Goal: Complete application form

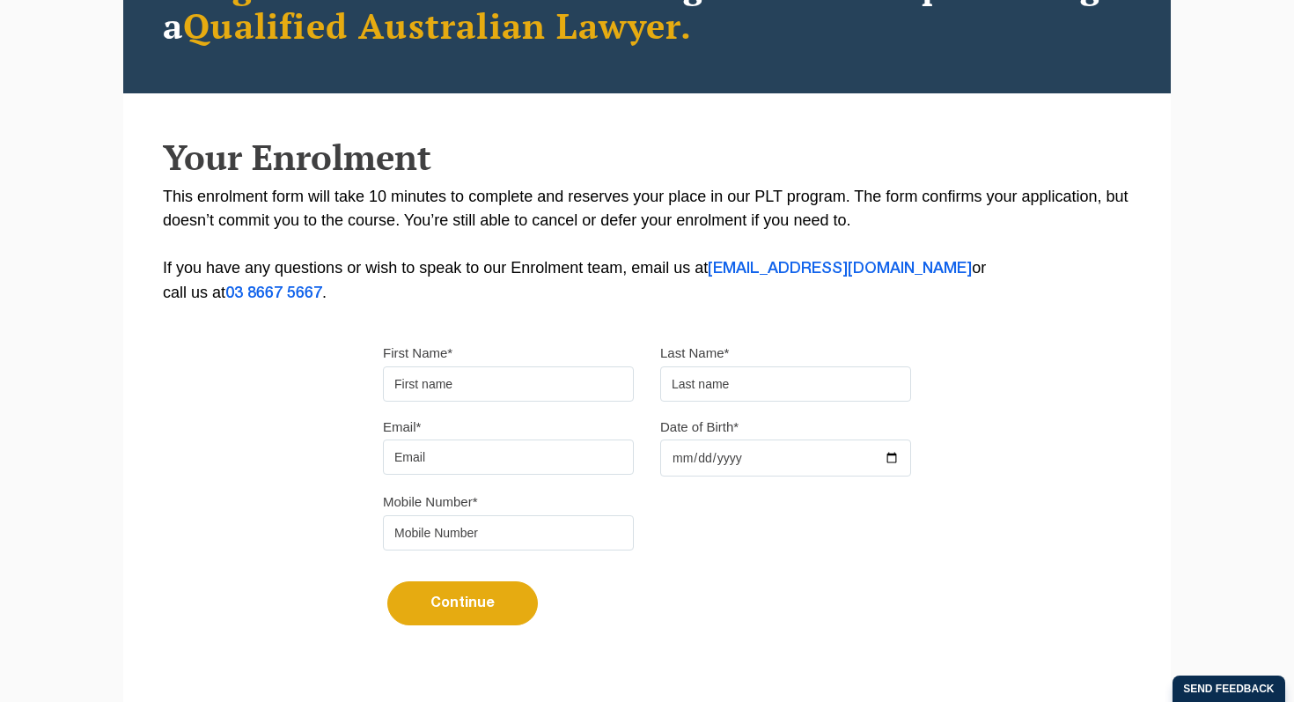
type input "[PERSON_NAME]"
type input "Grizancic"
type input "[EMAIL_ADDRESS][DOMAIN_NAME]"
type input "0401535496"
click at [431, 611] on button "Continue" at bounding box center [462, 603] width 151 height 44
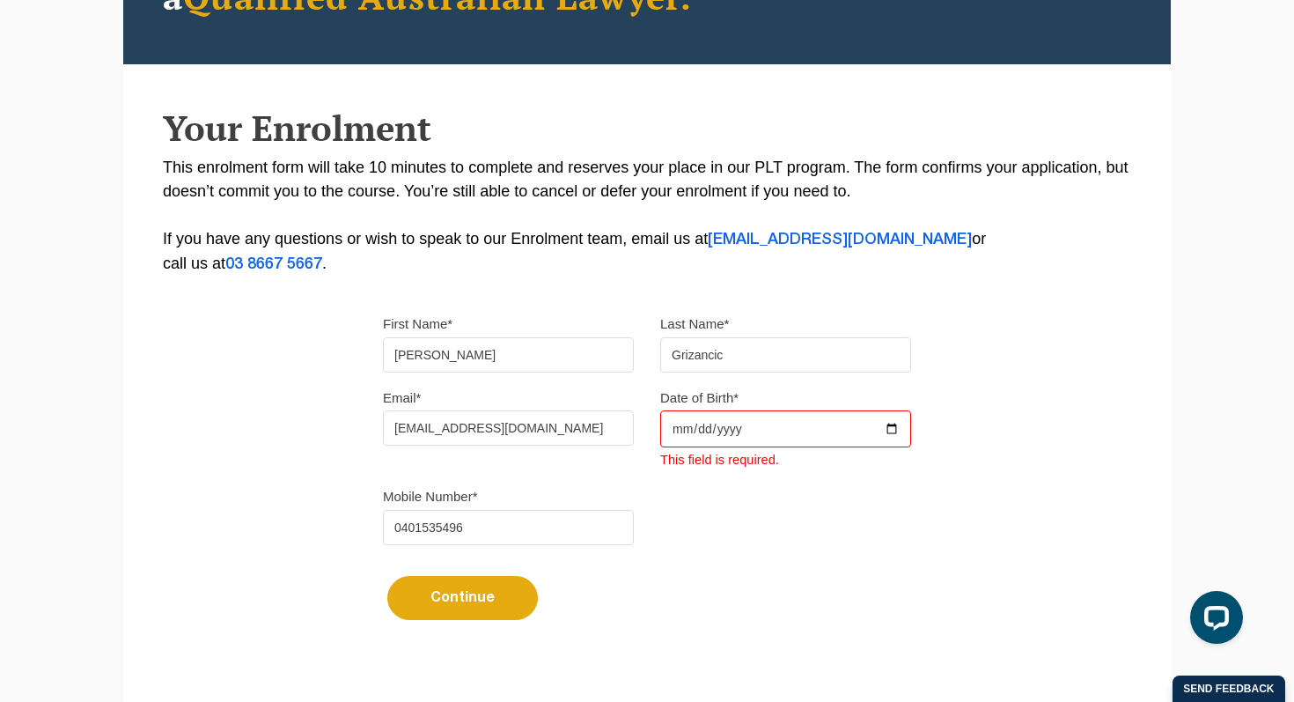
scroll to position [298, 0]
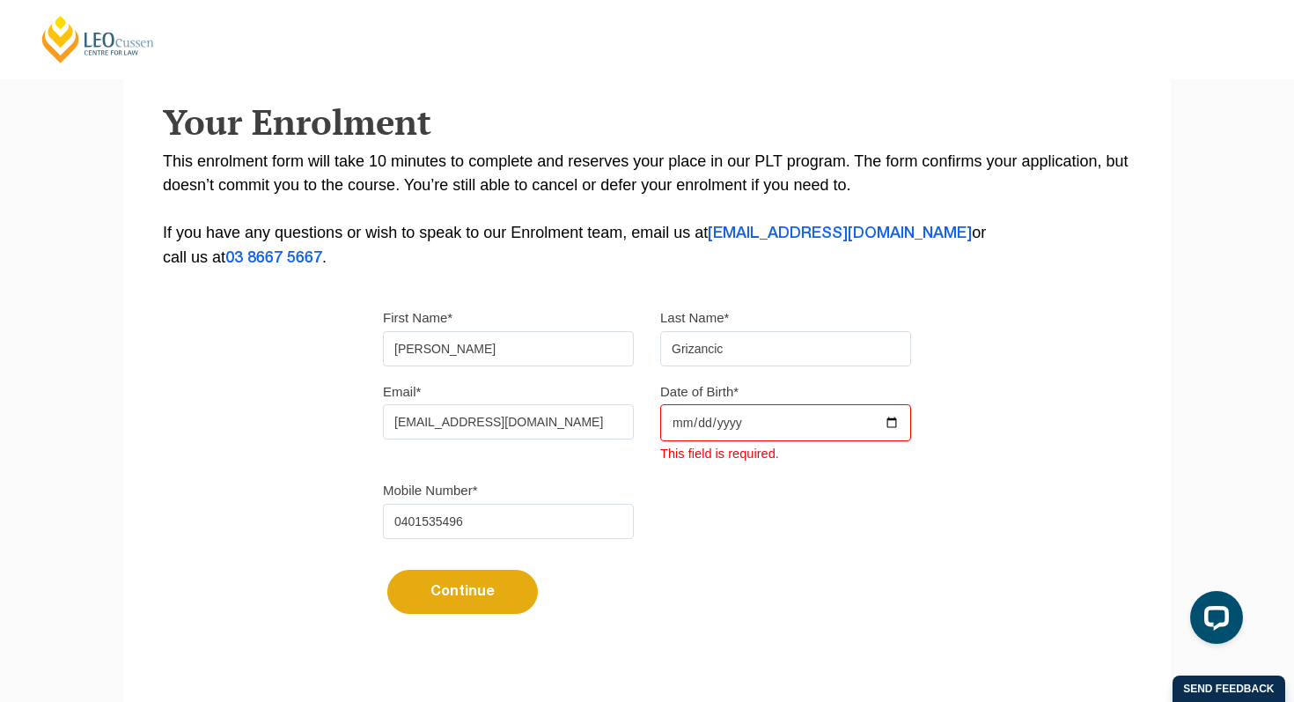
click at [674, 422] on input "Date of Birth*" at bounding box center [785, 422] width 251 height 37
type input "[DATE]"
click at [735, 562] on div "Continue It looks like you’ve previously started an application. You can pick u…" at bounding box center [647, 585] width 528 height 66
click at [464, 602] on button "Continue" at bounding box center [462, 592] width 151 height 44
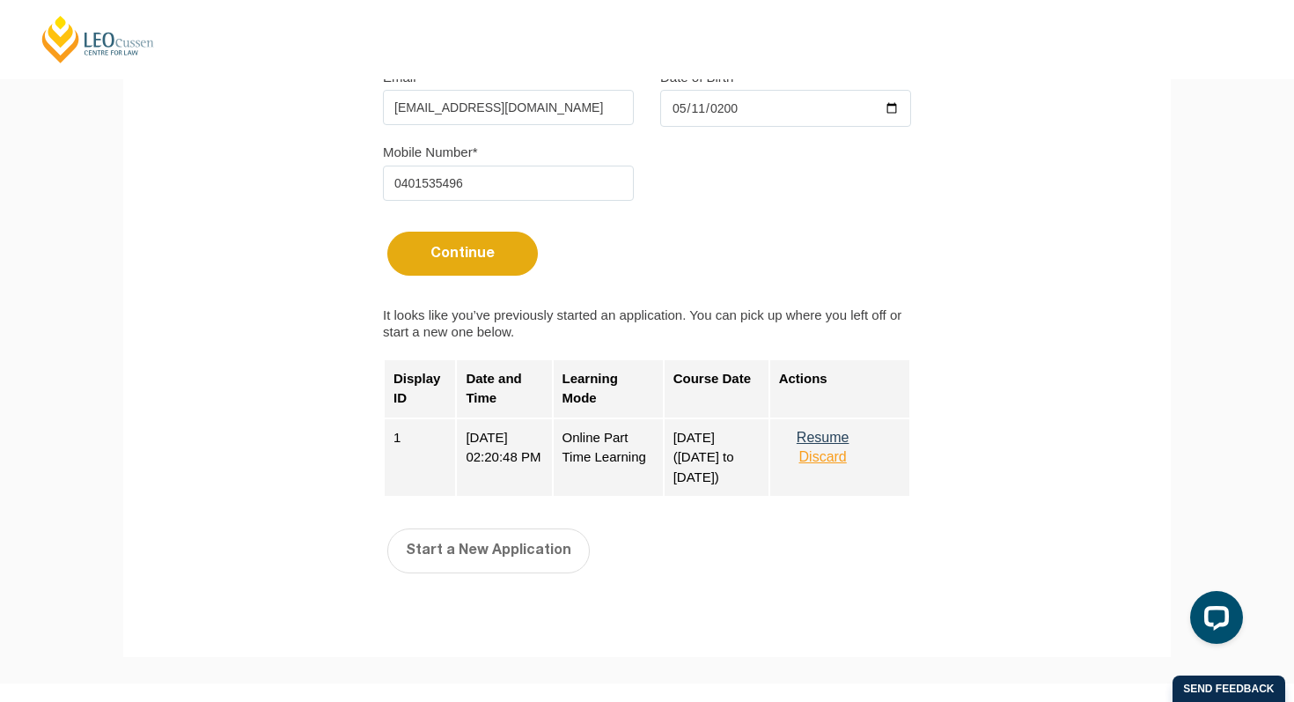
scroll to position [611, 0]
click at [839, 443] on button "Resume" at bounding box center [823, 439] width 88 height 16
